Goal: Task Accomplishment & Management: Manage account settings

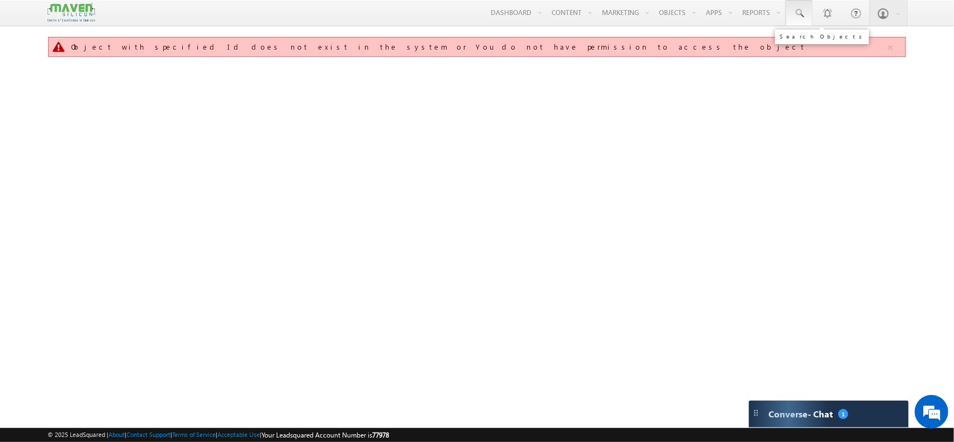
click at [798, 12] on span at bounding box center [799, 13] width 11 height 11
paste input "[EMAIL_ADDRESS][DOMAIN_NAME]"
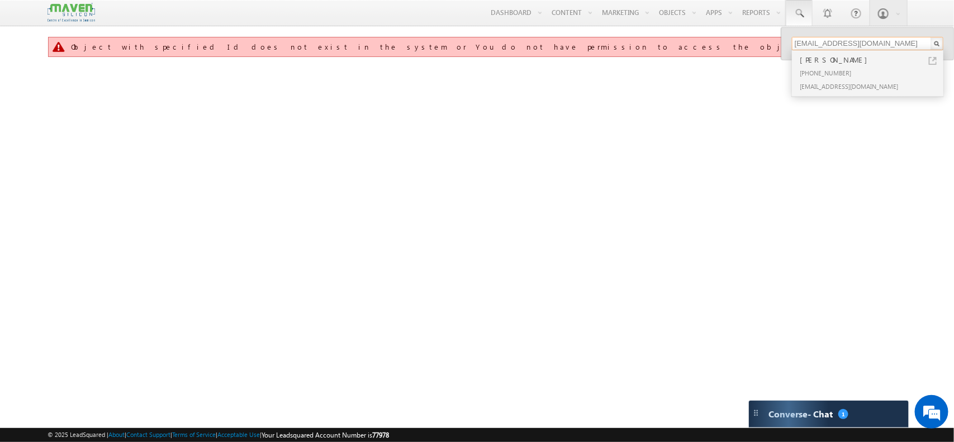
type input "[EMAIL_ADDRESS][DOMAIN_NAME]"
click at [828, 78] on div "[PHONE_NUMBER]" at bounding box center [873, 72] width 150 height 13
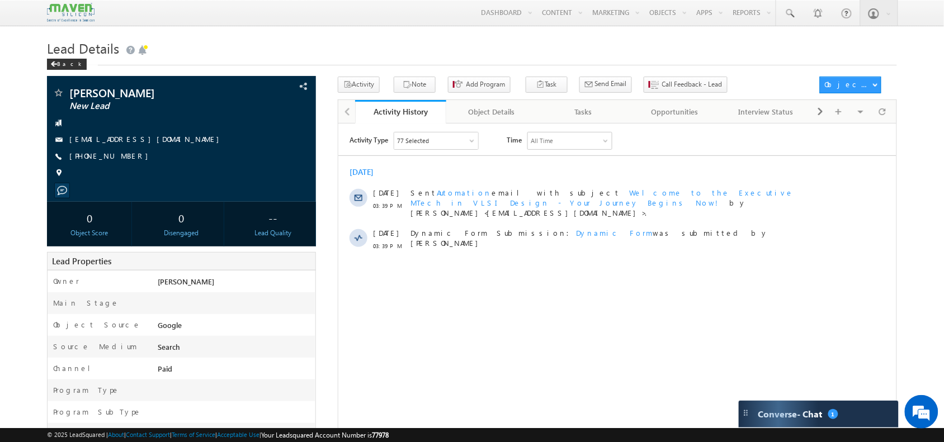
click at [633, 81] on div "Call Feedback - Lead" at bounding box center [692, 71] width 132 height 20
click at [618, 74] on div "Lead Details Back" at bounding box center [471, 56] width 849 height 40
click at [647, 79] on button "Call Feedback - Lead" at bounding box center [685, 85] width 84 height 16
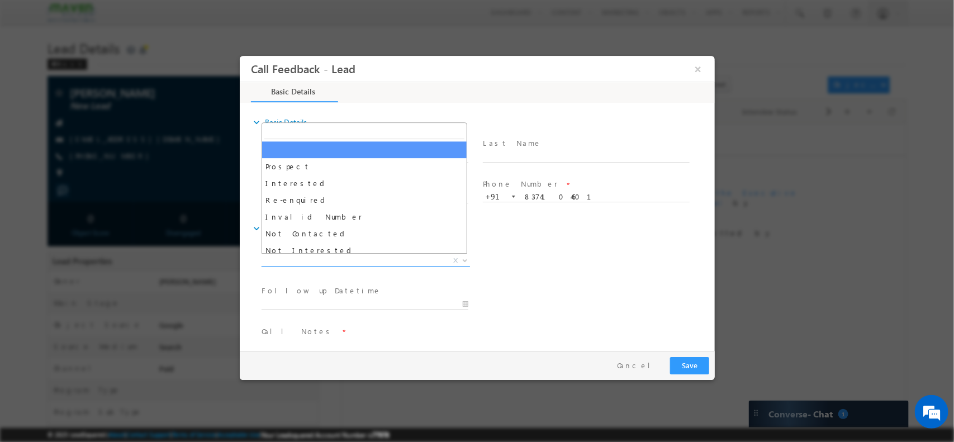
click at [329, 255] on span "X" at bounding box center [365, 260] width 209 height 11
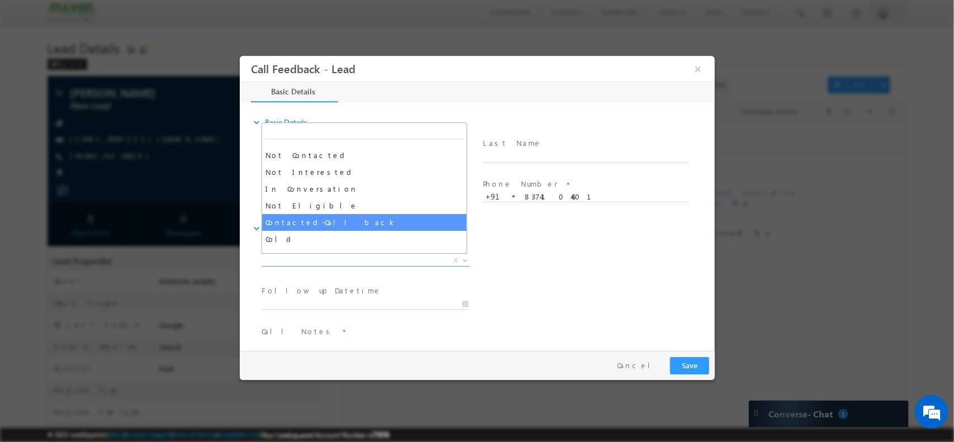
scroll to position [79, 0]
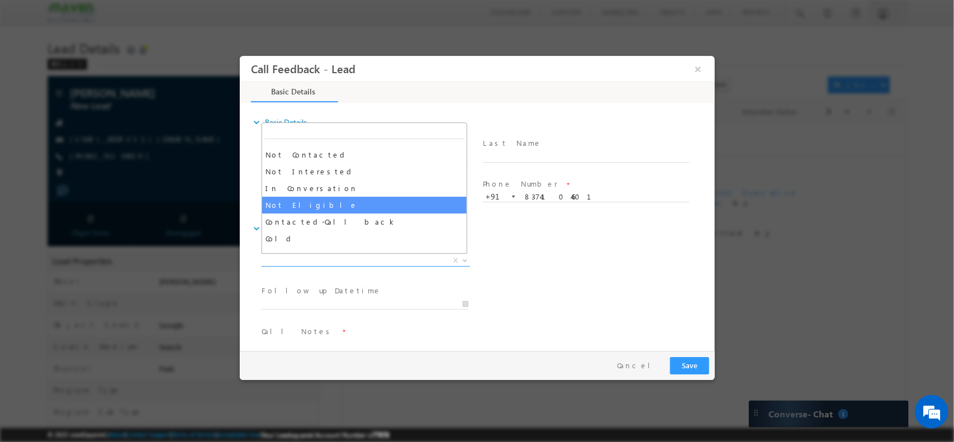
select select "Not Eligible"
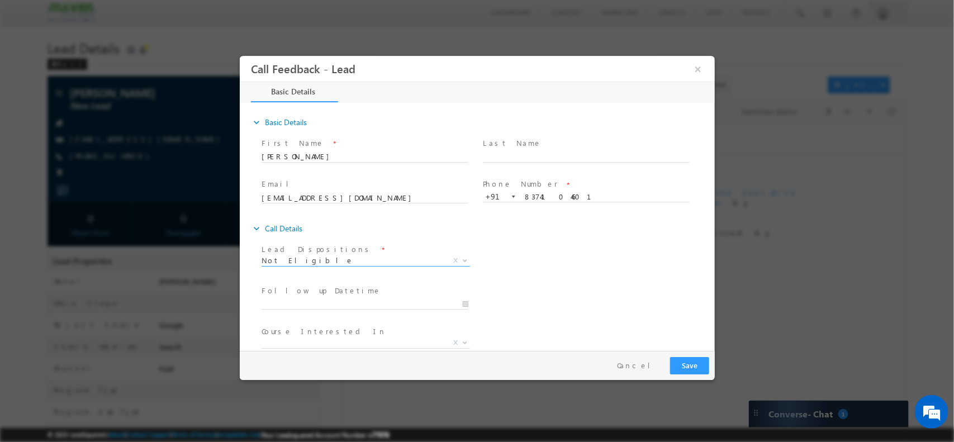
scroll to position [60, 0]
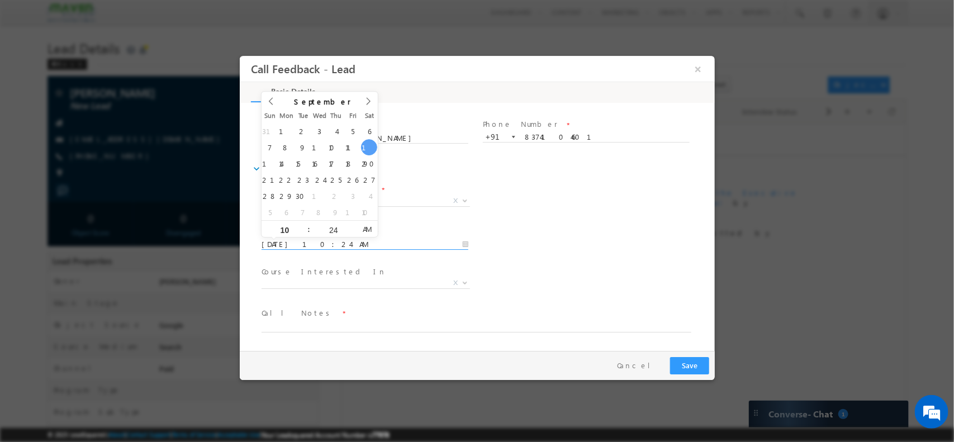
click at [391, 244] on input "13/09/2025 10:24 AM" at bounding box center [364, 244] width 207 height 11
type input "14/09/2025 10:24 AM"
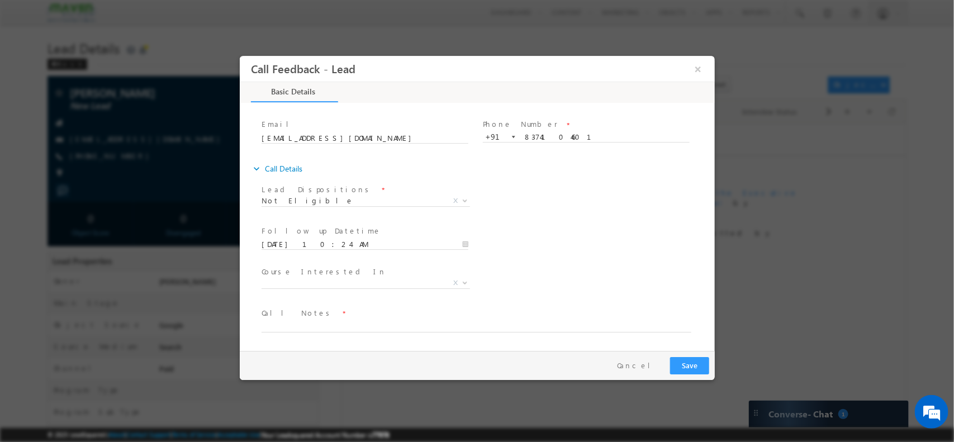
click at [413, 292] on span at bounding box center [364, 296] width 206 height 12
click at [390, 288] on span "X" at bounding box center [365, 285] width 209 height 11
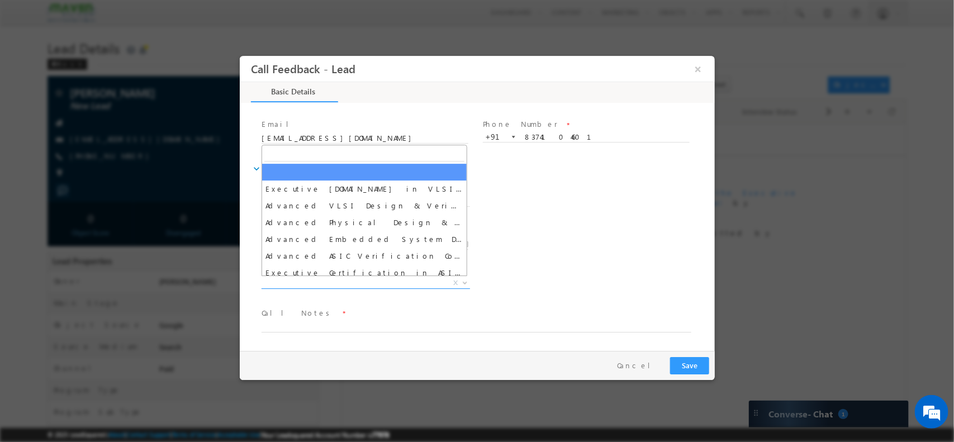
click at [389, 284] on span "X" at bounding box center [365, 282] width 209 height 11
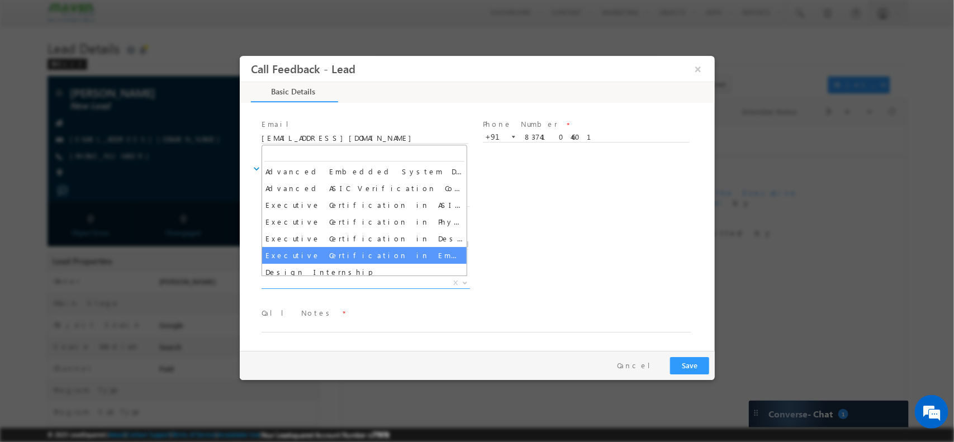
scroll to position [68, 0]
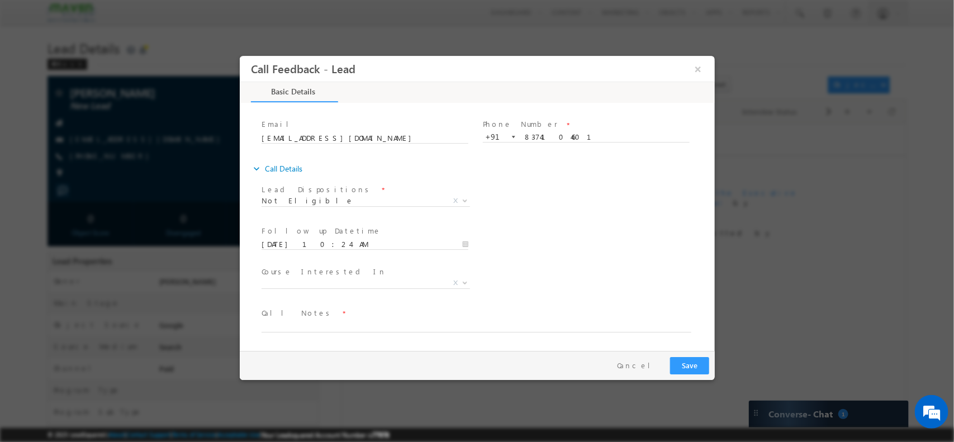
click at [423, 315] on span "Call Notes *" at bounding box center [470, 313] width 418 height 12
click at [359, 335] on span at bounding box center [470, 338] width 418 height 12
drag, startPoint x: 349, startPoint y: 333, endPoint x: 336, endPoint y: 334, distance: 12.9
click at [336, 334] on span at bounding box center [470, 338] width 418 height 12
click at [324, 326] on textarea at bounding box center [476, 325] width 430 height 13
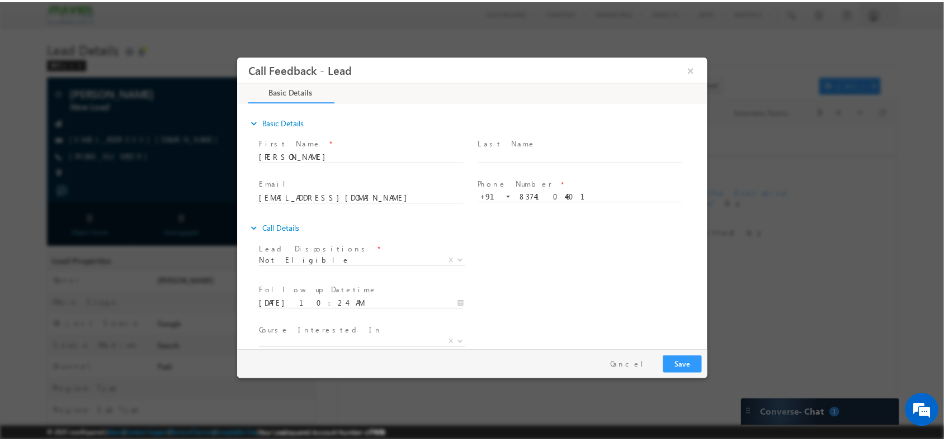
scroll to position [60, 0]
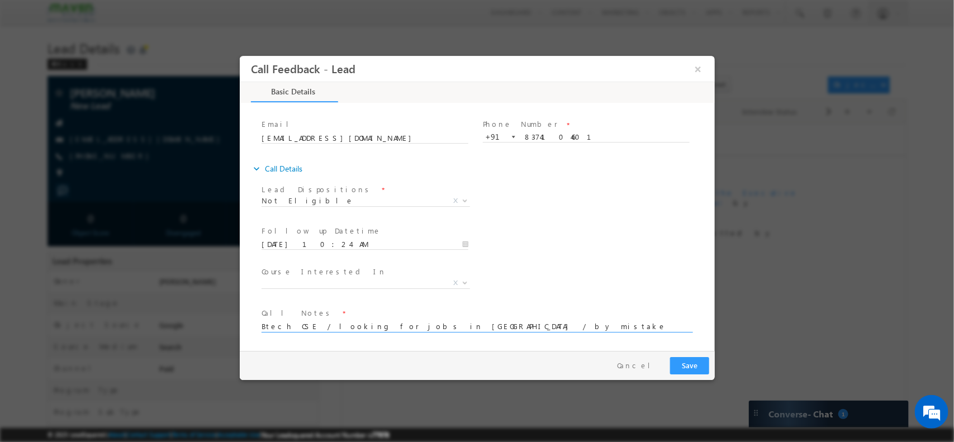
type textarea "Btech CSE / looking for jobs in [GEOGRAPHIC_DATA] / by mistake applied"
click at [689, 360] on button "Save" at bounding box center [689, 365] width 39 height 17
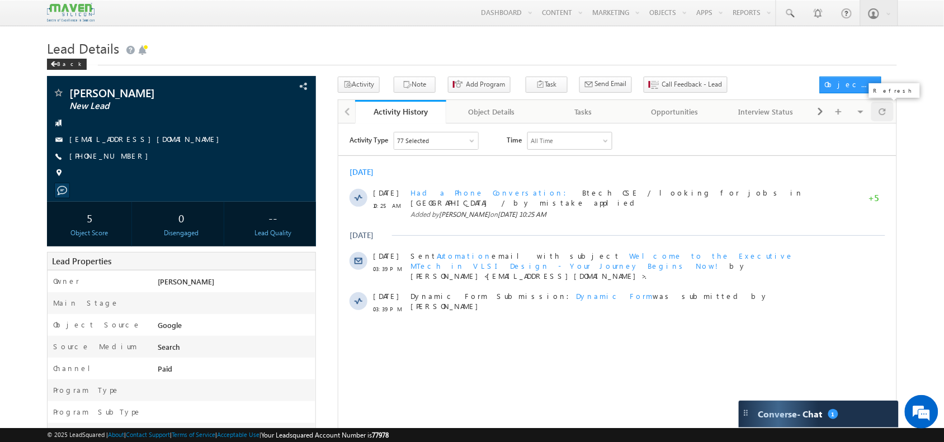
click at [883, 107] on span at bounding box center [882, 112] width 7 height 20
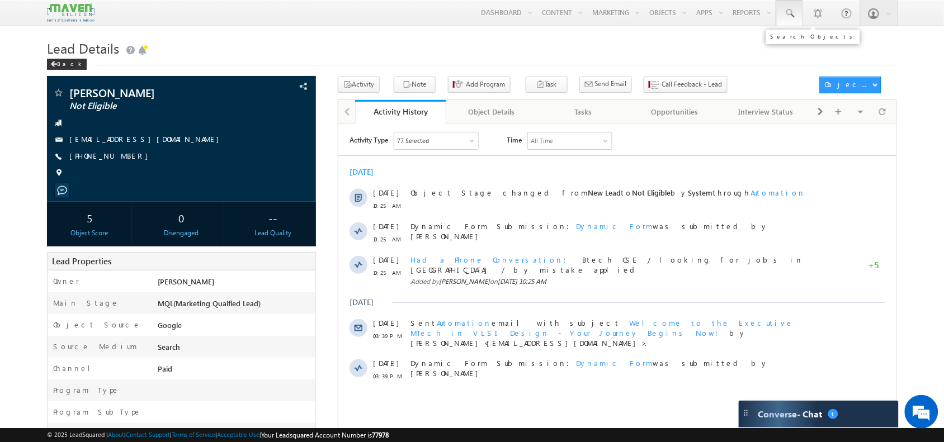
click at [791, 15] on span at bounding box center [789, 13] width 11 height 11
click at [836, 42] on input "text" at bounding box center [858, 43] width 152 height 13
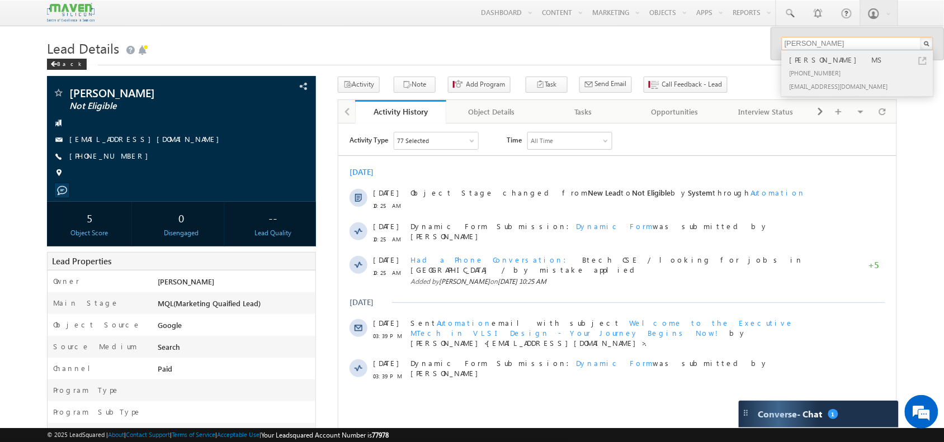
type input "Kavya"
click at [806, 61] on div "Kavya MS" at bounding box center [862, 60] width 150 height 12
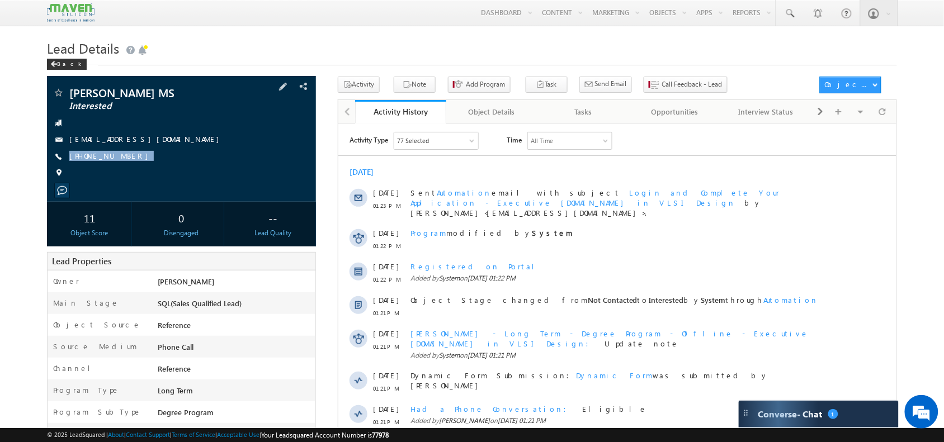
drag, startPoint x: 125, startPoint y: 158, endPoint x: 130, endPoint y: 165, distance: 9.6
click at [130, 165] on div "Kavya MS Interested msmkavya@gmail.com +91-6360694339" at bounding box center [181, 135] width 257 height 97
copy div "+91-6360694339"
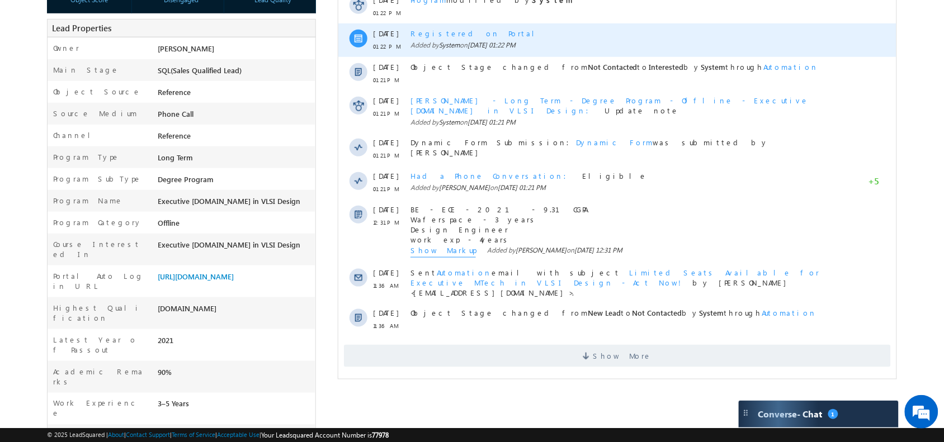
scroll to position [236, 0]
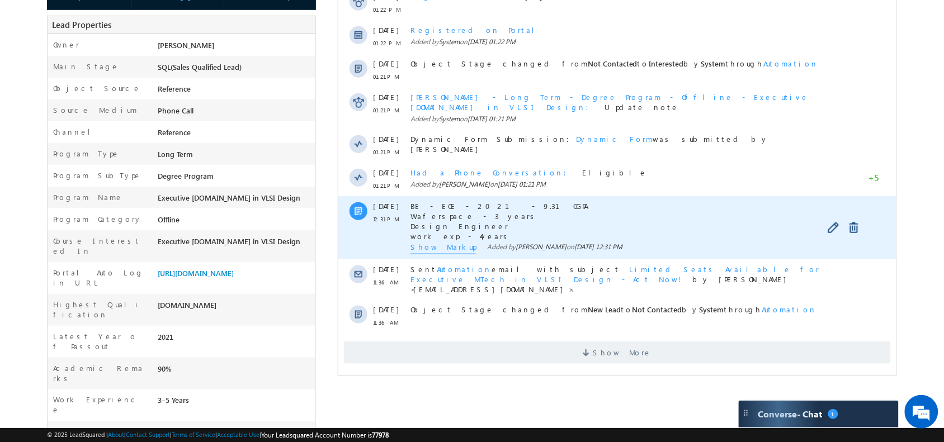
click at [419, 243] on div "BE - ECE - 2021 - 9.31CGPA Waferspace - 3 years Design Engineer work exp - 4yea…" at bounding box center [615, 227] width 410 height 63
click at [438, 242] on span "Show Markup" at bounding box center [442, 248] width 65 height 12
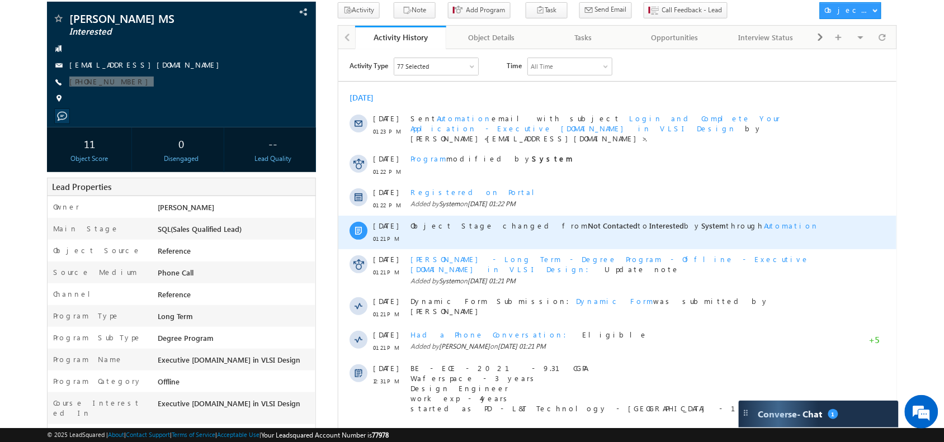
scroll to position [0, 0]
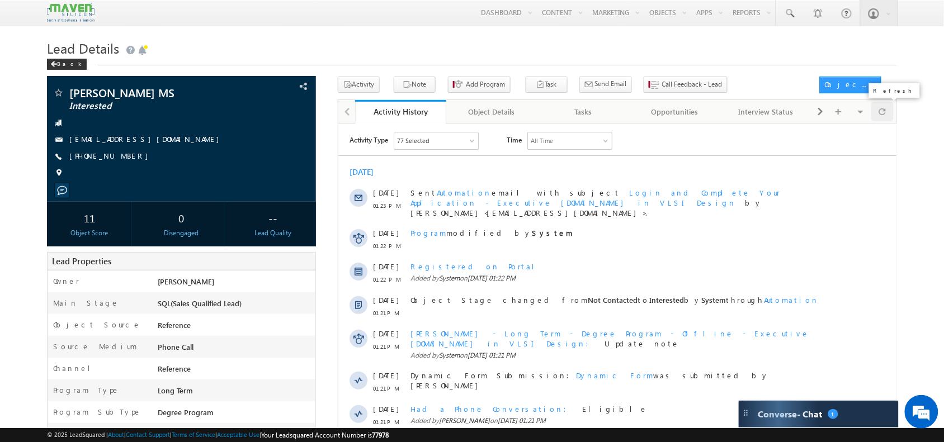
click at [883, 115] on span at bounding box center [882, 112] width 7 height 20
